Goal: Task Accomplishment & Management: Use online tool/utility

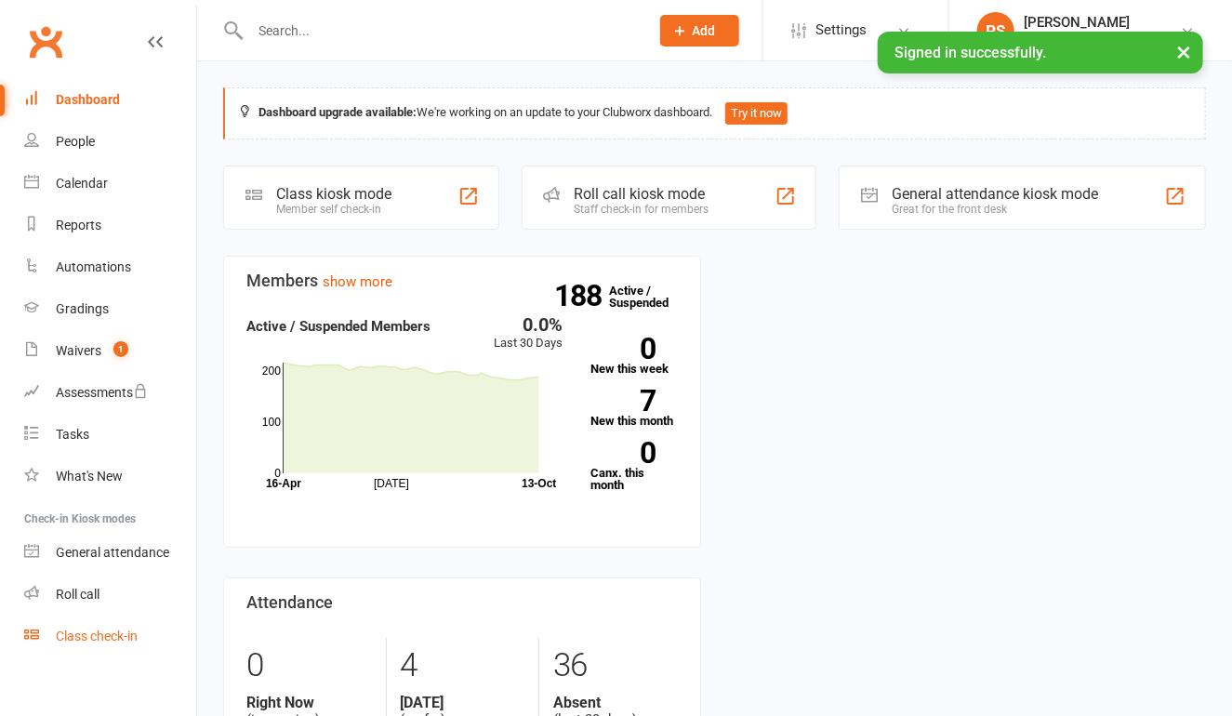
click at [93, 641] on div "Class check-in" at bounding box center [97, 636] width 82 height 15
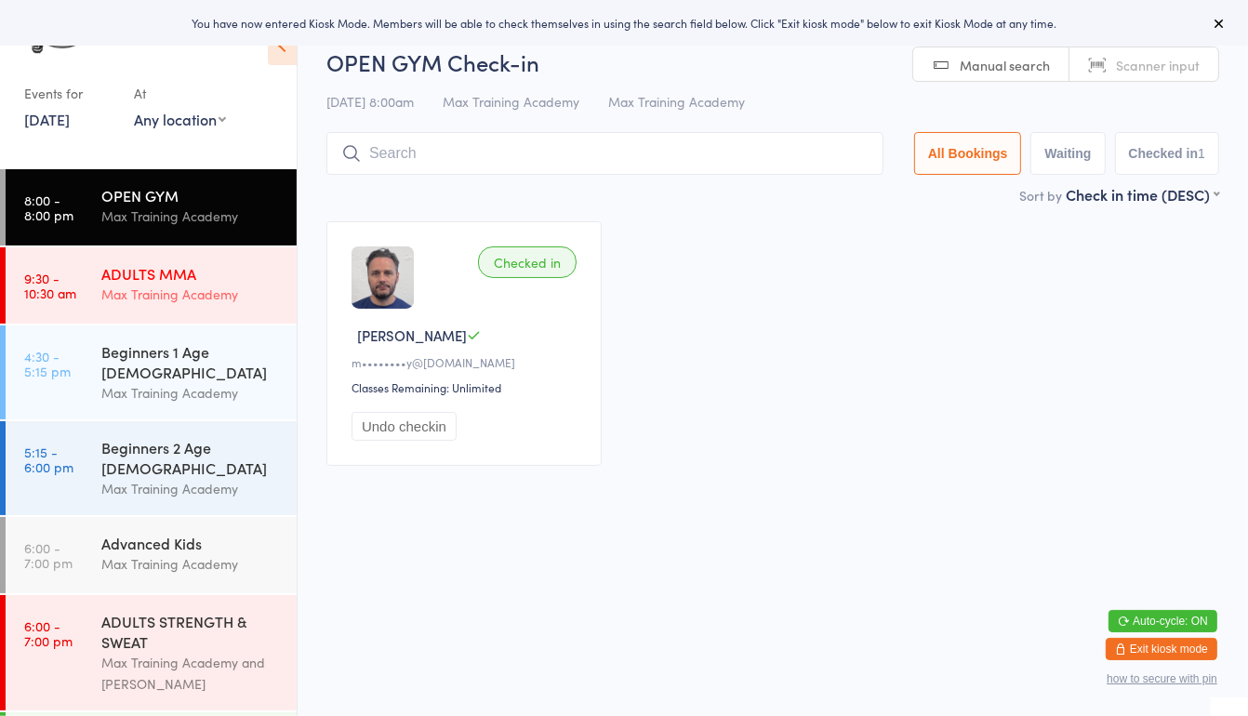
click at [152, 274] on div "ADULTS MMA" at bounding box center [190, 273] width 179 height 20
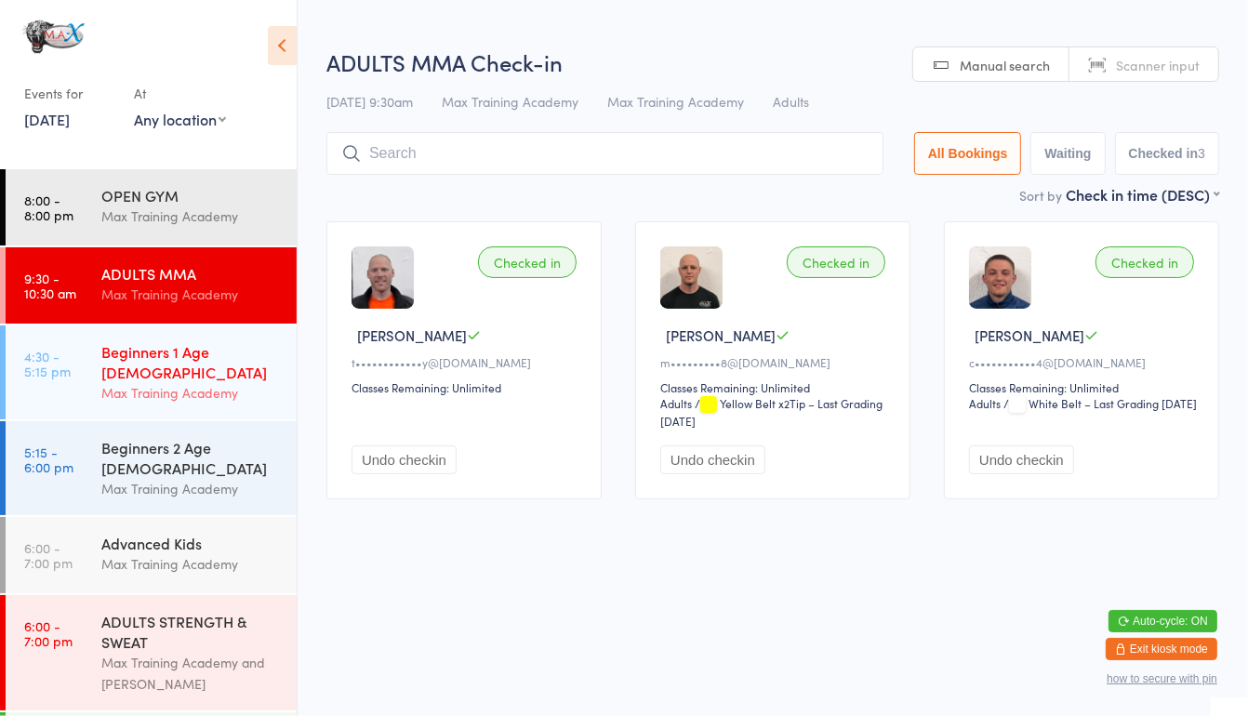
click at [150, 351] on div "Beginners 1 Age 4-7" at bounding box center [190, 361] width 179 height 41
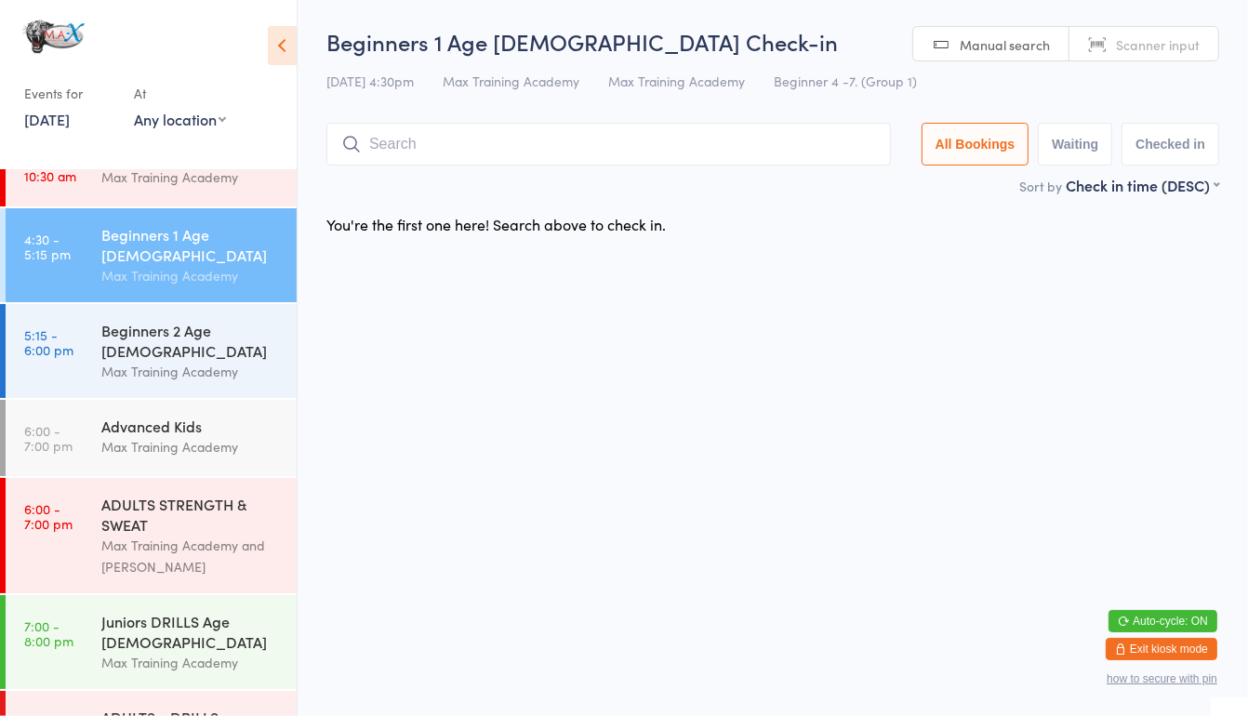
scroll to position [137, 0]
